Goal: Information Seeking & Learning: Find specific fact

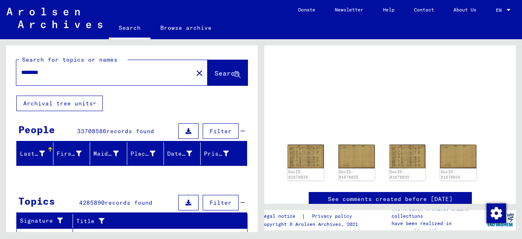
click at [214, 77] on span "Search" at bounding box center [226, 73] width 24 height 8
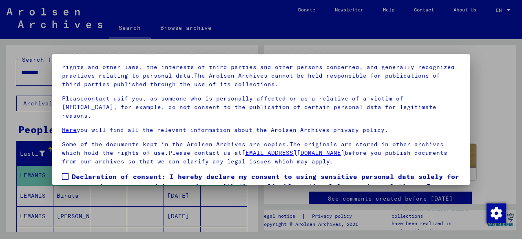
scroll to position [64, 0]
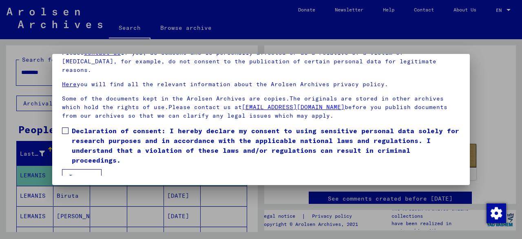
click at [493, 136] on div at bounding box center [261, 119] width 522 height 239
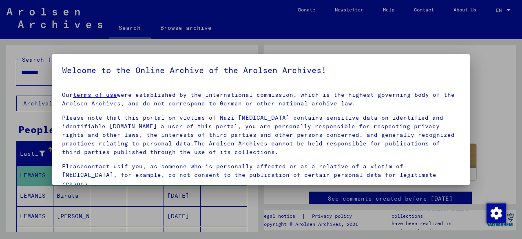
click at [502, 61] on div at bounding box center [261, 119] width 522 height 239
click at [0, 59] on div at bounding box center [261, 119] width 522 height 239
click at [11, 55] on div at bounding box center [261, 119] width 522 height 239
click at [31, 197] on div at bounding box center [261, 119] width 522 height 239
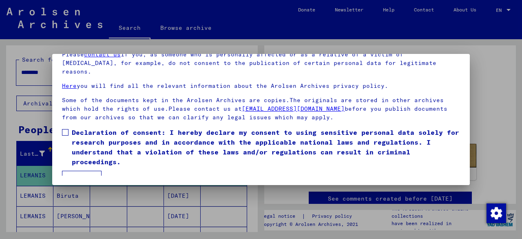
scroll to position [49, 0]
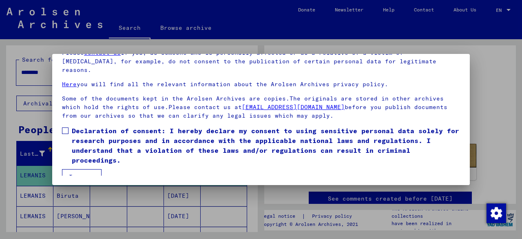
click at [67, 126] on label "Declaration of consent: I hereby declare my consent to using sensitive personal…" at bounding box center [261, 145] width 398 height 39
click at [73, 169] on button "I agree" at bounding box center [82, 176] width 40 height 15
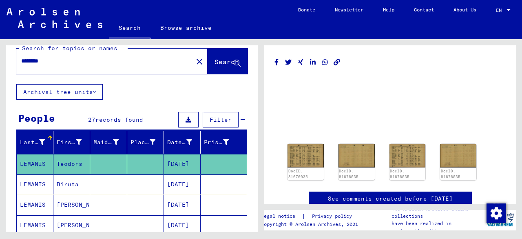
scroll to position [0, 0]
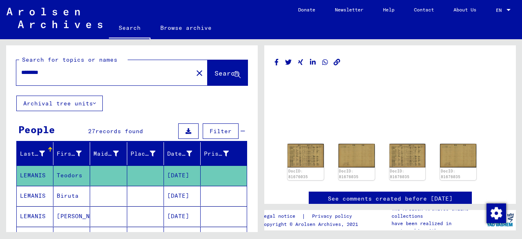
drag, startPoint x: 70, startPoint y: 74, endPoint x: 0, endPoint y: 72, distance: 69.7
click at [0, 72] on div "Search for topics or names ******** close Search Archival tree units People 27 …" at bounding box center [130, 135] width 261 height 192
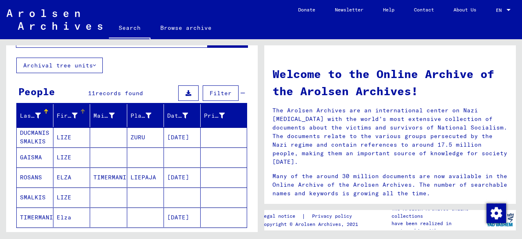
scroll to position [82, 0]
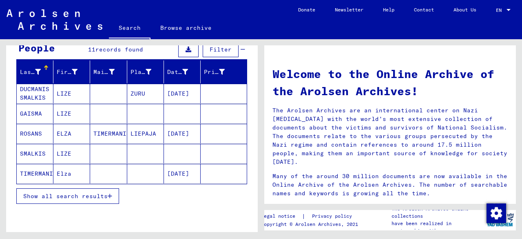
click at [188, 169] on mat-cell "[DATE]" at bounding box center [182, 174] width 37 height 20
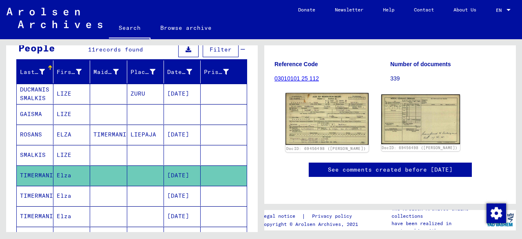
scroll to position [82, 0]
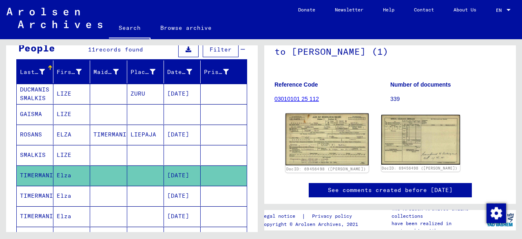
click at [312, 134] on img at bounding box center [326, 139] width 83 height 52
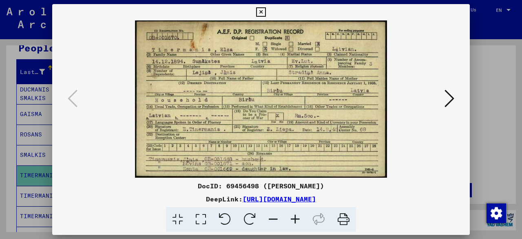
click at [450, 97] on icon at bounding box center [449, 98] width 10 height 20
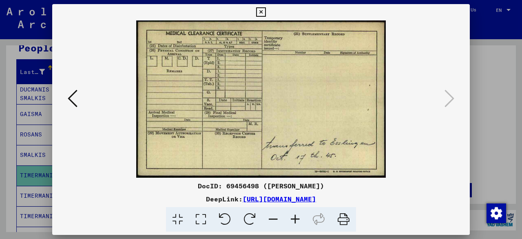
click at [261, 11] on icon at bounding box center [260, 12] width 9 height 10
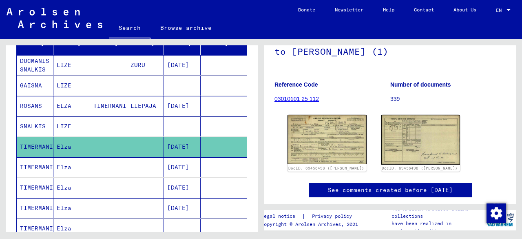
scroll to position [122, 0]
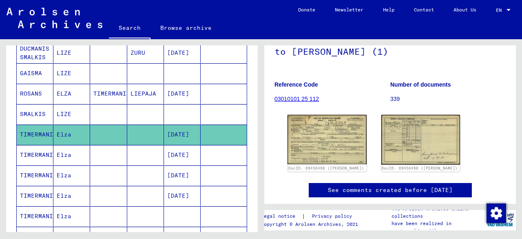
click at [31, 146] on mat-cell "TIMERMANIS" at bounding box center [35, 155] width 37 height 20
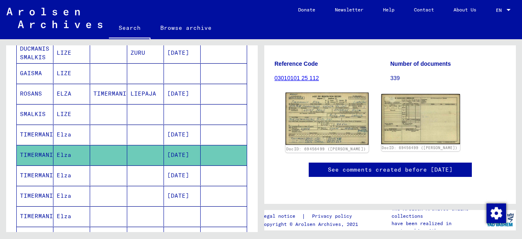
click at [321, 109] on img at bounding box center [326, 119] width 83 height 52
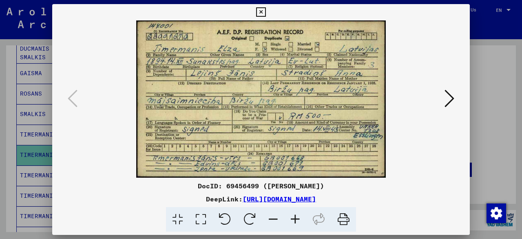
click at [453, 97] on icon at bounding box center [449, 98] width 10 height 20
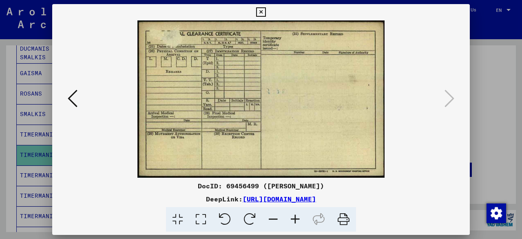
click at [259, 13] on icon at bounding box center [260, 12] width 9 height 10
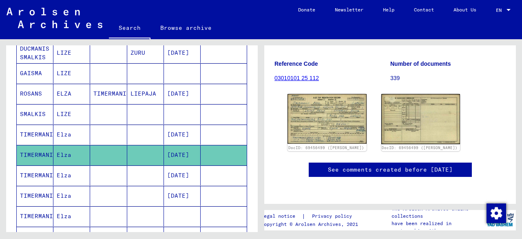
scroll to position [163, 0]
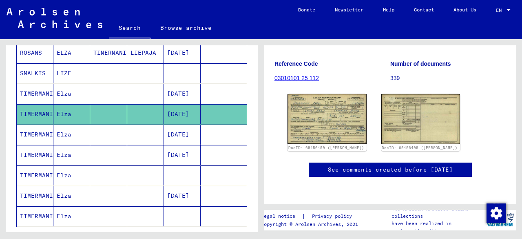
click at [31, 129] on mat-cell "TIMERMANIS" at bounding box center [35, 134] width 37 height 20
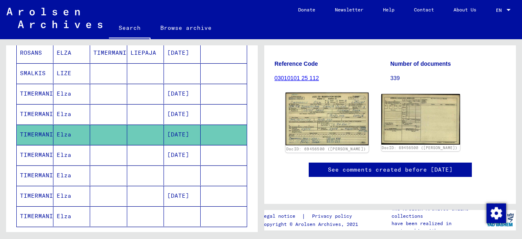
scroll to position [122, 0]
click at [300, 99] on img at bounding box center [326, 119] width 83 height 53
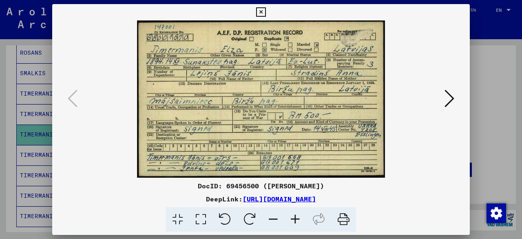
click at [258, 12] on icon at bounding box center [260, 12] width 9 height 10
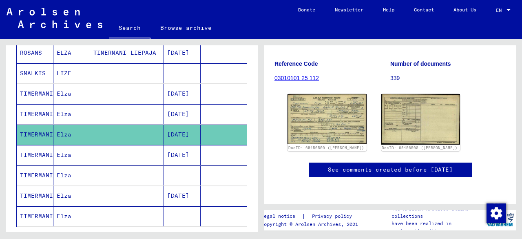
click at [40, 146] on mat-cell "TIMERMANIS" at bounding box center [35, 155] width 37 height 20
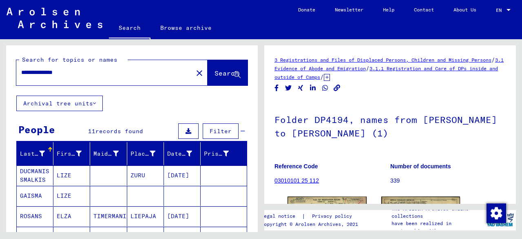
drag, startPoint x: 35, startPoint y: 73, endPoint x: 0, endPoint y: 71, distance: 34.7
click at [0, 71] on div "**********" at bounding box center [130, 135] width 261 height 192
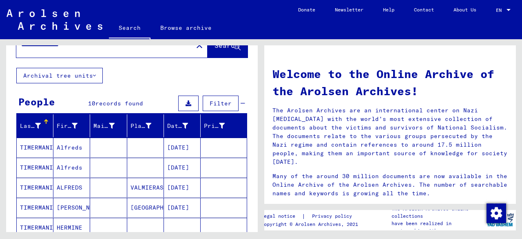
scroll to position [41, 0]
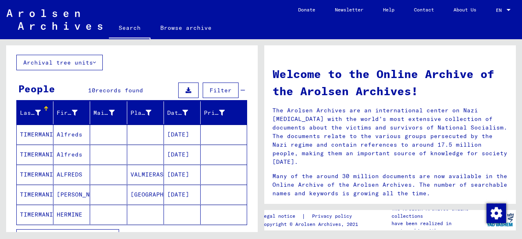
click at [45, 171] on mat-cell "TIMERMANIS" at bounding box center [35, 174] width 37 height 20
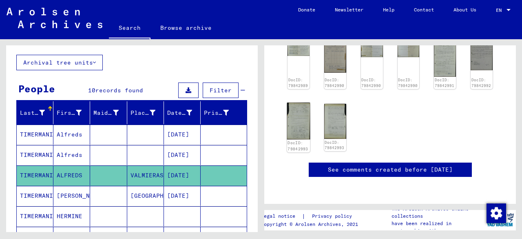
scroll to position [163, 0]
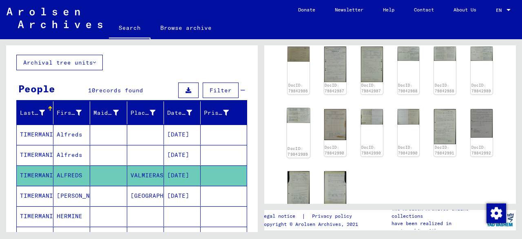
click at [300, 117] on img at bounding box center [298, 115] width 23 height 15
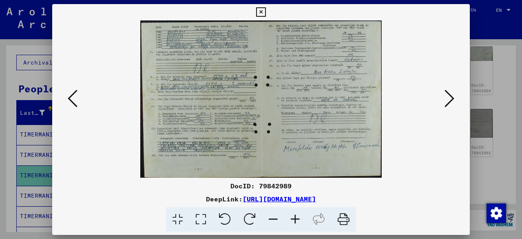
click at [450, 101] on icon at bounding box center [449, 98] width 10 height 20
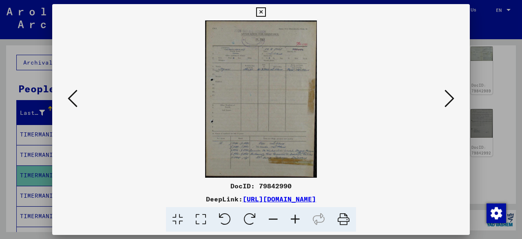
click at [450, 101] on icon at bounding box center [449, 98] width 10 height 20
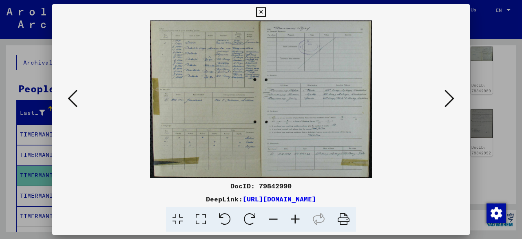
click at [450, 101] on icon at bounding box center [449, 98] width 10 height 20
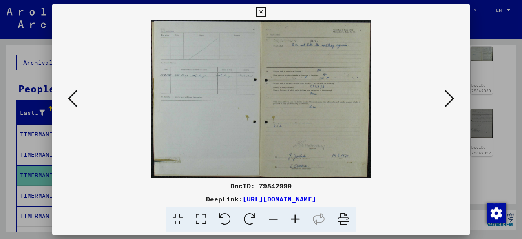
click at [450, 101] on icon at bounding box center [449, 98] width 10 height 20
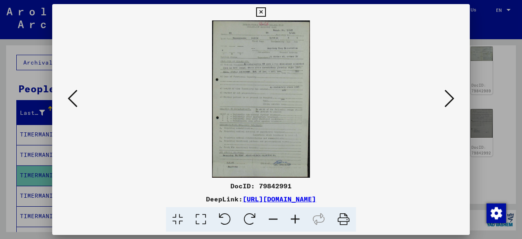
click at [86, 97] on img at bounding box center [261, 98] width 362 height 157
click at [76, 102] on icon at bounding box center [73, 98] width 10 height 20
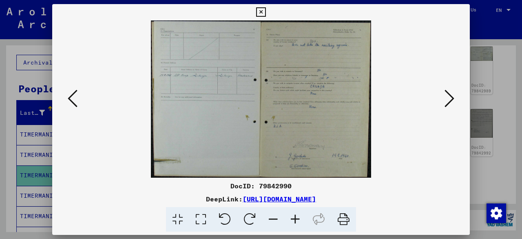
click at [296, 218] on icon at bounding box center [295, 219] width 22 height 25
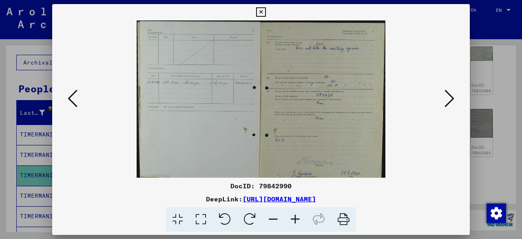
click at [296, 218] on icon at bounding box center [295, 219] width 22 height 25
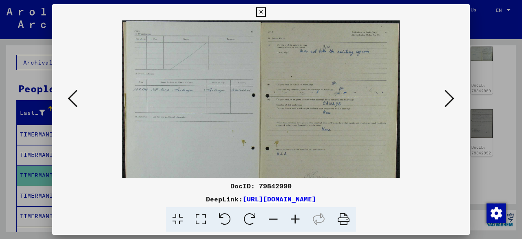
click at [296, 218] on icon at bounding box center [295, 219] width 22 height 25
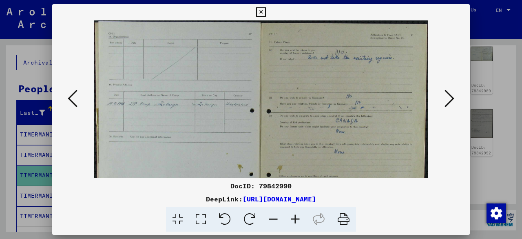
click at [297, 217] on icon at bounding box center [295, 219] width 22 height 25
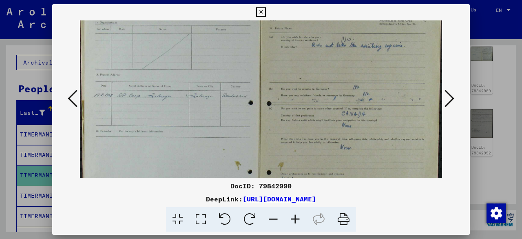
scroll to position [26, 1]
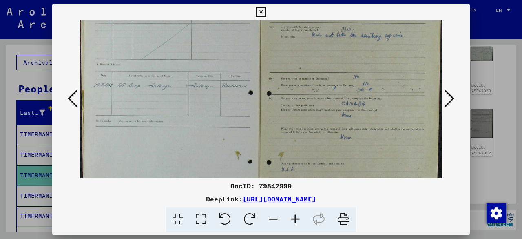
drag, startPoint x: 396, startPoint y: 136, endPoint x: 345, endPoint y: 111, distance: 56.0
click at [345, 111] on img at bounding box center [260, 124] width 363 height 259
click at [258, 9] on icon at bounding box center [260, 12] width 9 height 10
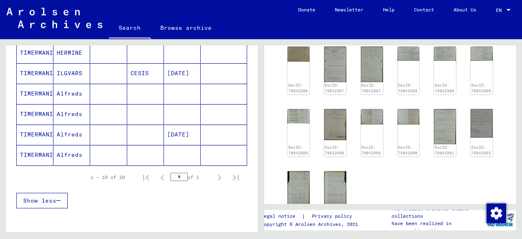
scroll to position [163, 0]
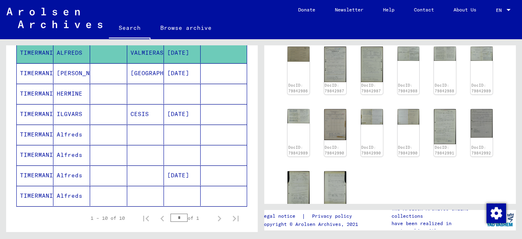
click at [30, 192] on icon at bounding box center [34, 206] width 20 height 33
click at [29, 188] on mat-cell "TIMERMANIS" at bounding box center [35, 196] width 37 height 20
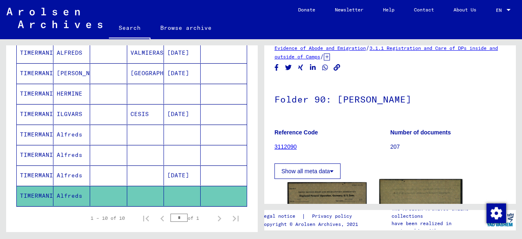
scroll to position [122, 0]
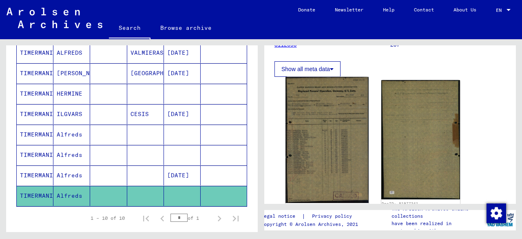
click at [321, 143] on img at bounding box center [326, 140] width 83 height 126
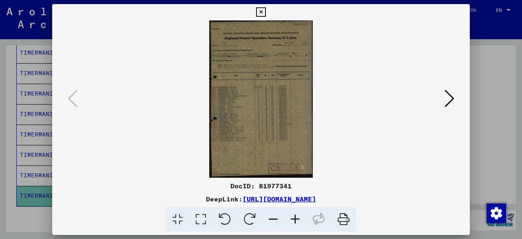
click at [260, 13] on icon at bounding box center [260, 12] width 9 height 10
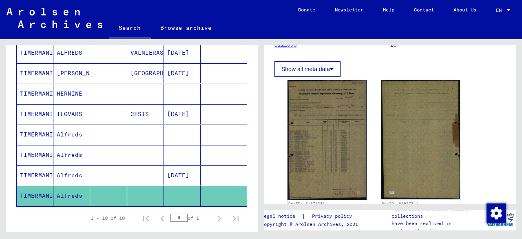
click at [33, 149] on mat-cell "TIMERMANIS" at bounding box center [35, 155] width 37 height 20
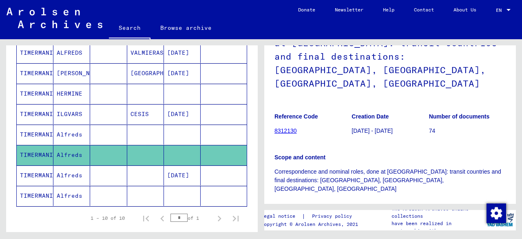
scroll to position [163, 0]
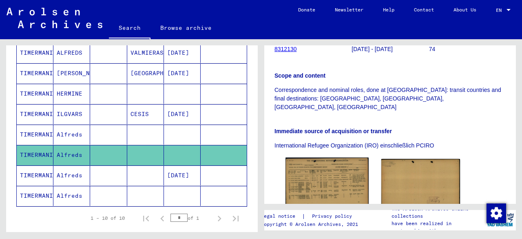
click at [327, 163] on img at bounding box center [326, 183] width 83 height 52
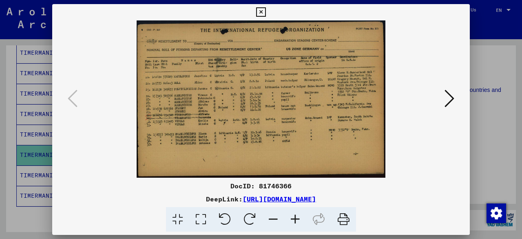
click at [259, 10] on icon at bounding box center [260, 12] width 9 height 10
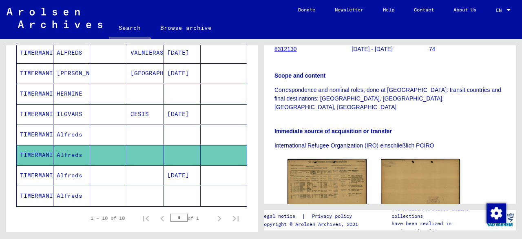
click at [44, 133] on mat-cell "TIMERMANIS" at bounding box center [35, 134] width 37 height 20
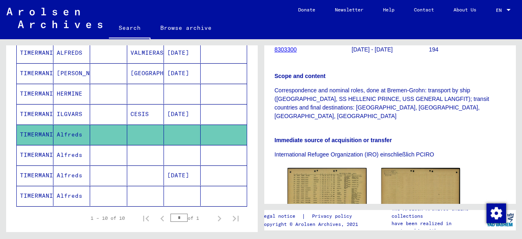
scroll to position [245, 0]
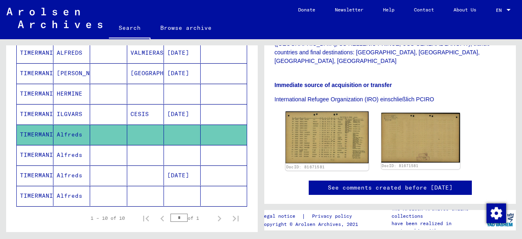
click at [312, 125] on img at bounding box center [326, 137] width 83 height 52
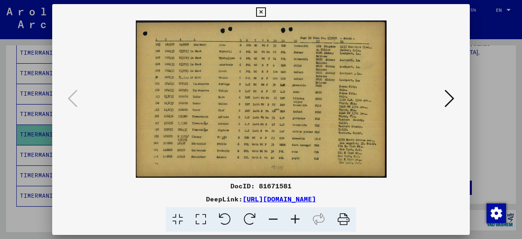
click at [263, 11] on icon at bounding box center [260, 12] width 9 height 10
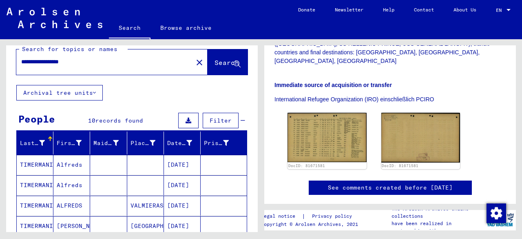
scroll to position [0, 0]
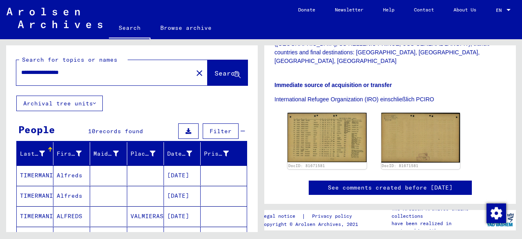
drag, startPoint x: 43, startPoint y: 74, endPoint x: 9, endPoint y: 80, distance: 34.7
click at [9, 80] on div "**********" at bounding box center [132, 70] width 252 height 50
type input "**********"
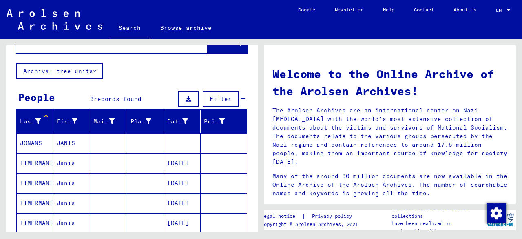
scroll to position [29, 0]
